Goal: Information Seeking & Learning: Learn about a topic

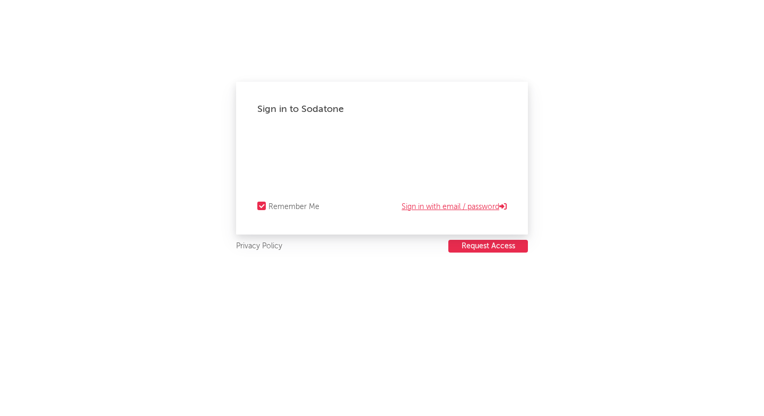
click at [426, 202] on link "Sign in with email / password" at bounding box center [454, 207] width 105 height 13
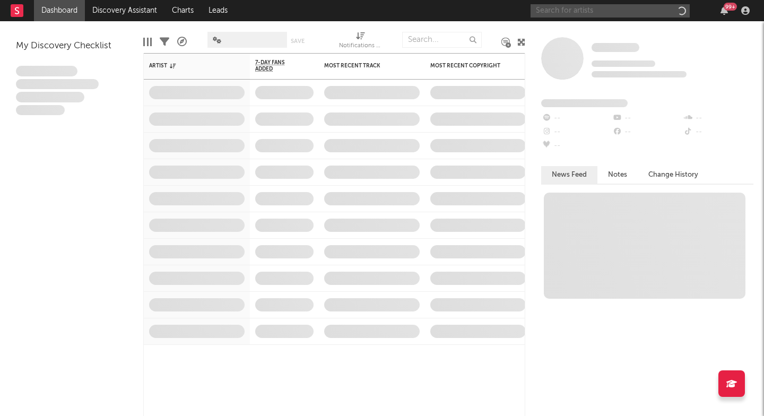
click at [584, 14] on input "text" at bounding box center [610, 10] width 159 height 13
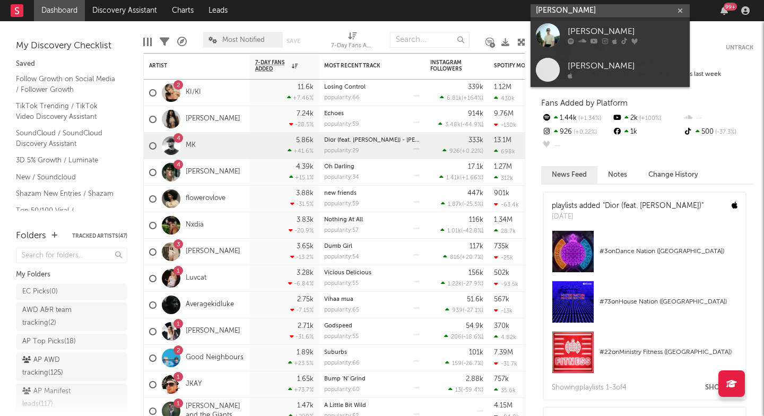
type input "[PERSON_NAME]"
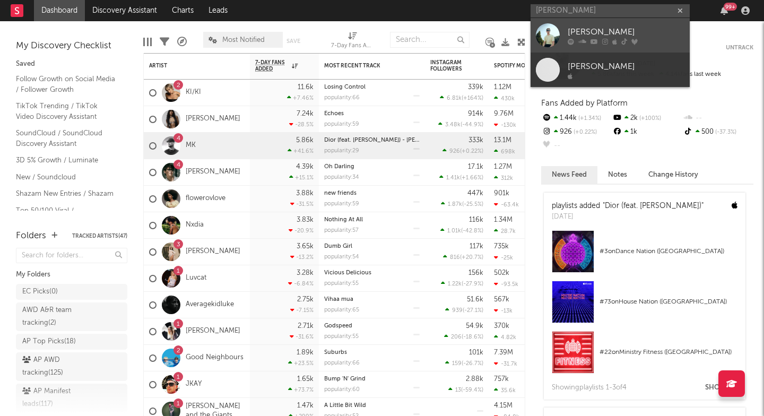
drag, startPoint x: 570, startPoint y: 28, endPoint x: 606, endPoint y: 39, distance: 38.3
click at [606, 39] on icon at bounding box center [605, 41] width 6 height 6
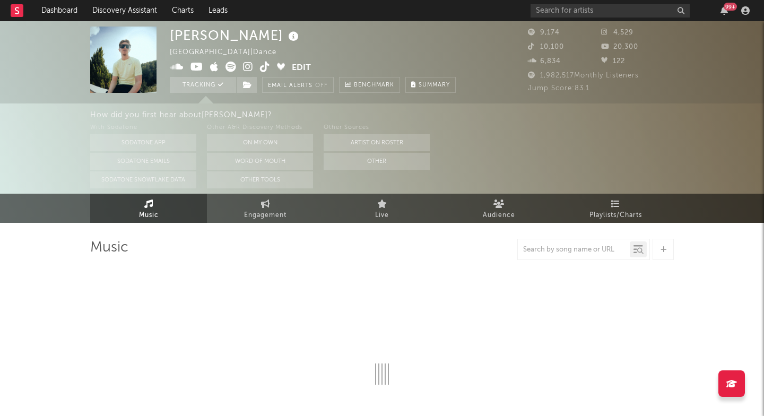
select select "6m"
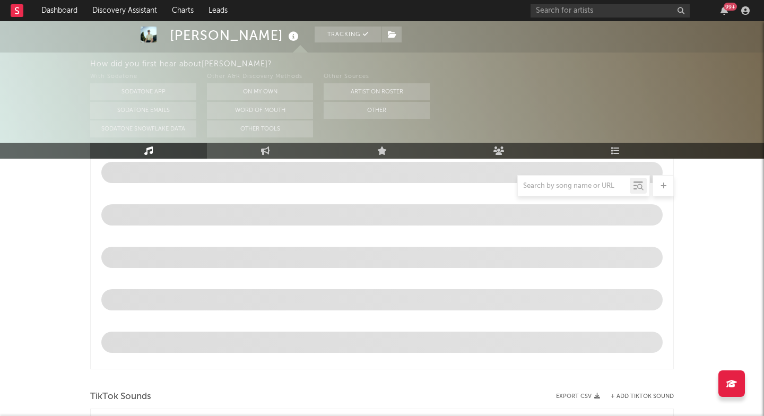
scroll to position [454, 0]
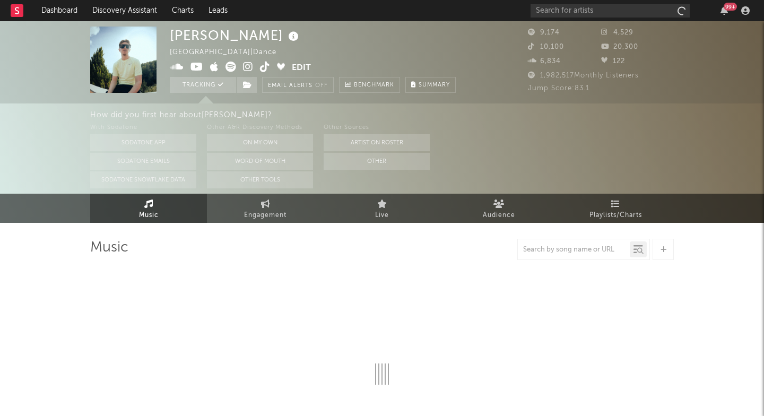
select select "6m"
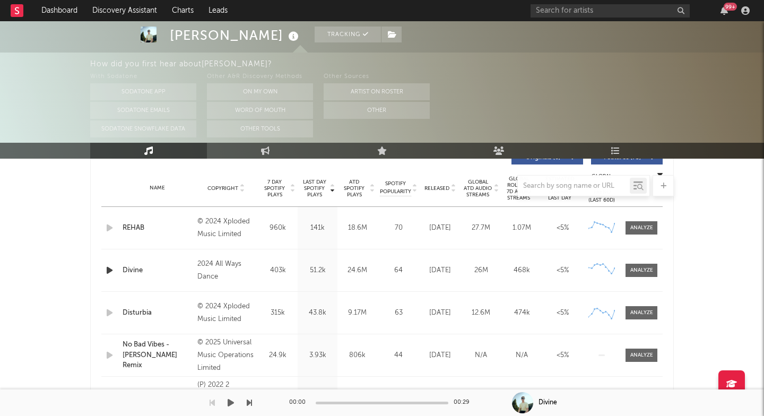
scroll to position [419, 0]
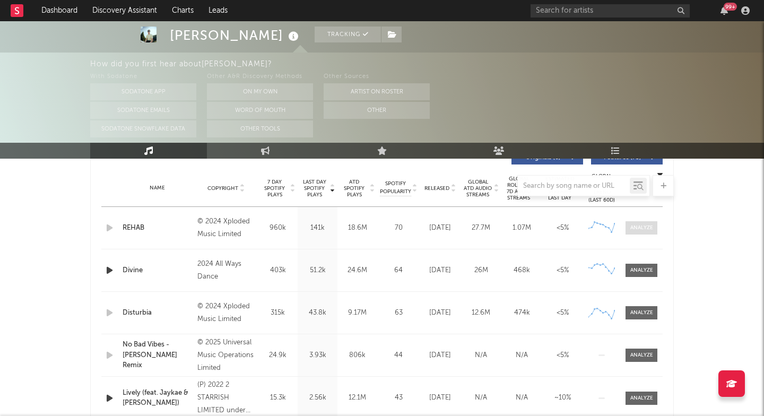
click at [650, 231] on div at bounding box center [641, 228] width 23 height 8
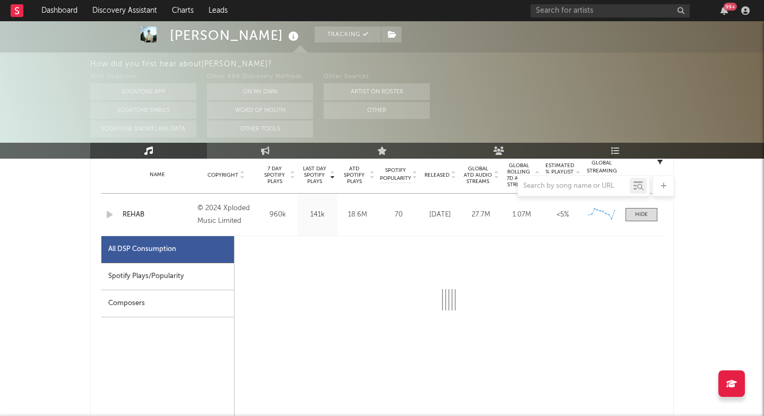
select select "6m"
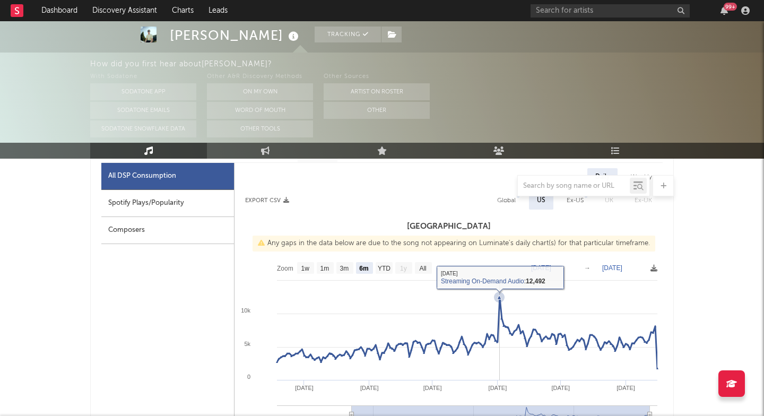
scroll to position [507, 0]
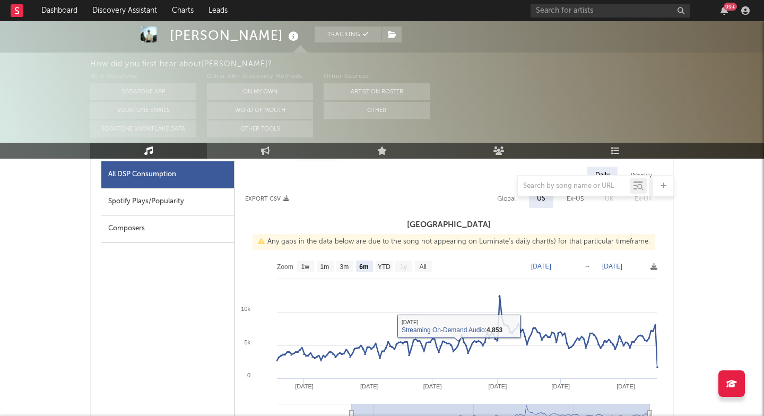
click at [202, 197] on div "Spotify Plays/Popularity" at bounding box center [167, 201] width 133 height 27
select select "6m"
select select "1w"
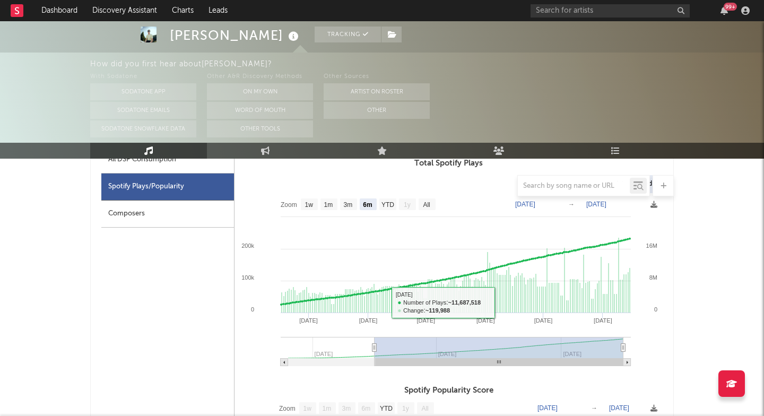
scroll to position [418, 0]
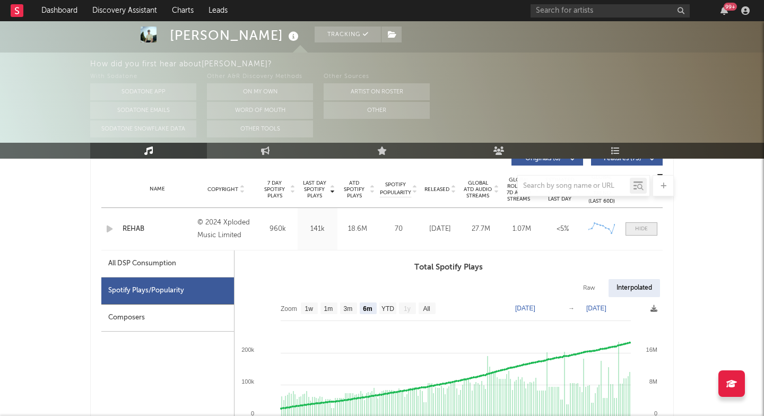
click at [637, 224] on span at bounding box center [642, 228] width 32 height 13
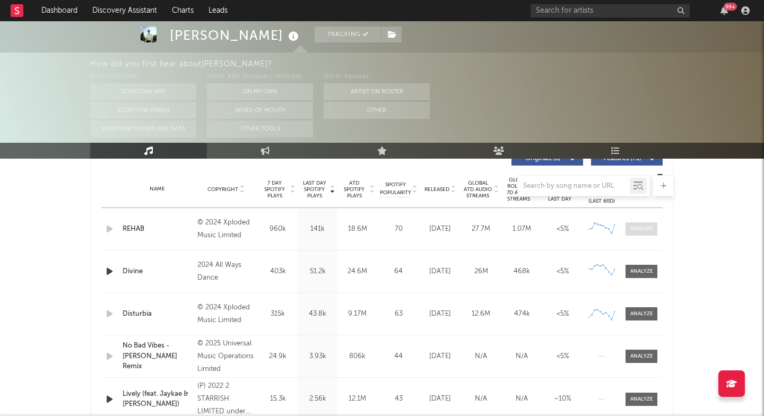
scroll to position [432, 0]
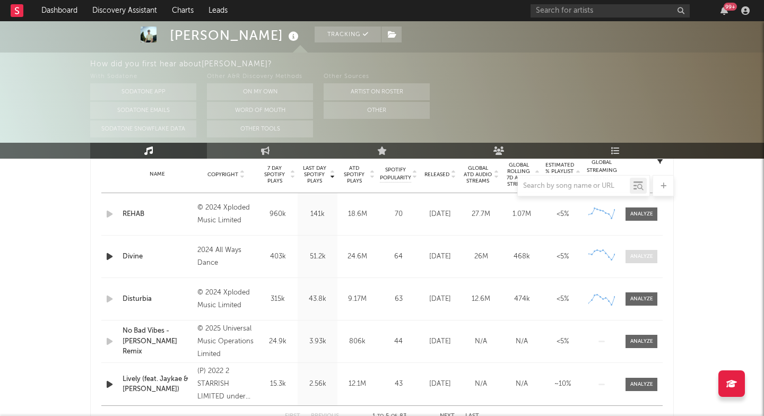
click at [638, 258] on div at bounding box center [641, 257] width 23 height 8
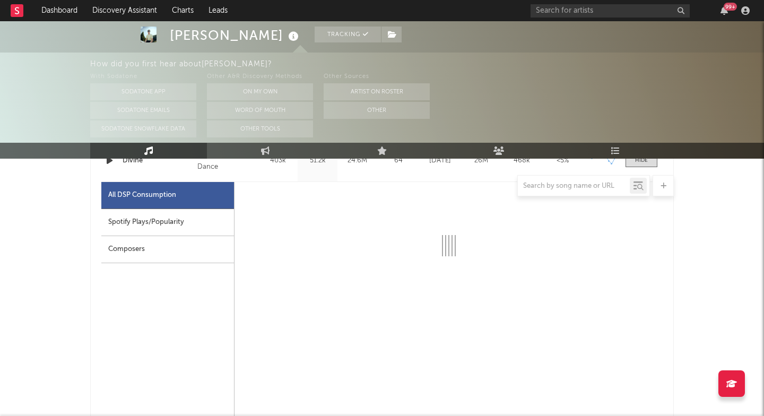
select select "6m"
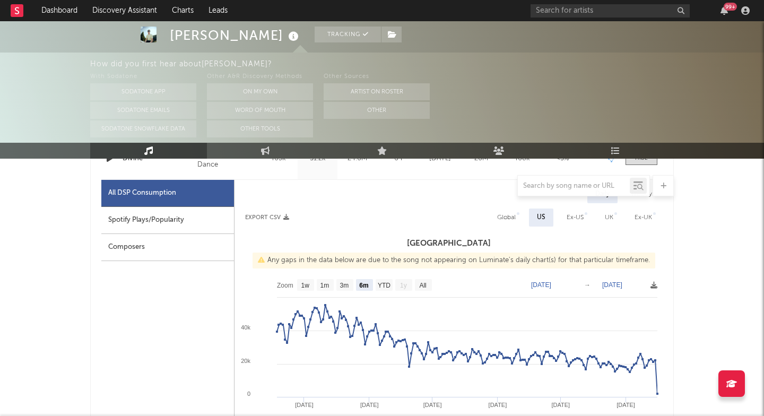
scroll to position [529, 0]
click at [156, 220] on div "Spotify Plays/Popularity" at bounding box center [167, 221] width 133 height 27
select select "6m"
select select "1w"
